Goal: Task Accomplishment & Management: Use online tool/utility

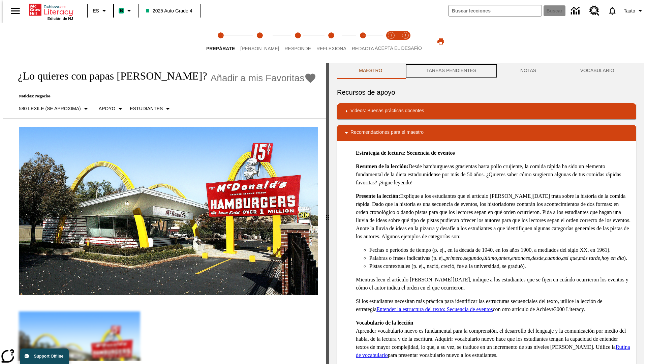
click at [450, 71] on button "TAREAS PENDIENTES" at bounding box center [451, 71] width 94 height 16
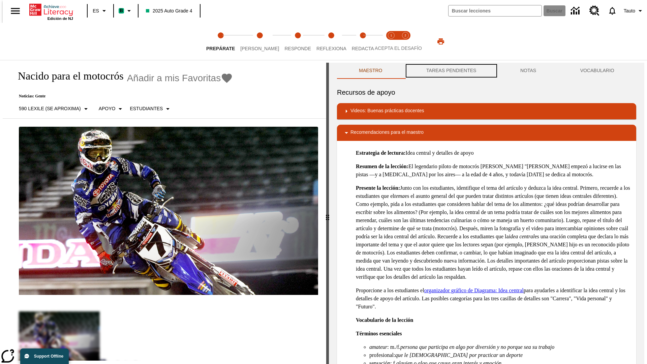
click at [450, 71] on button "TAREAS PENDIENTES" at bounding box center [451, 71] width 94 height 16
